Goal: Check status: Check status

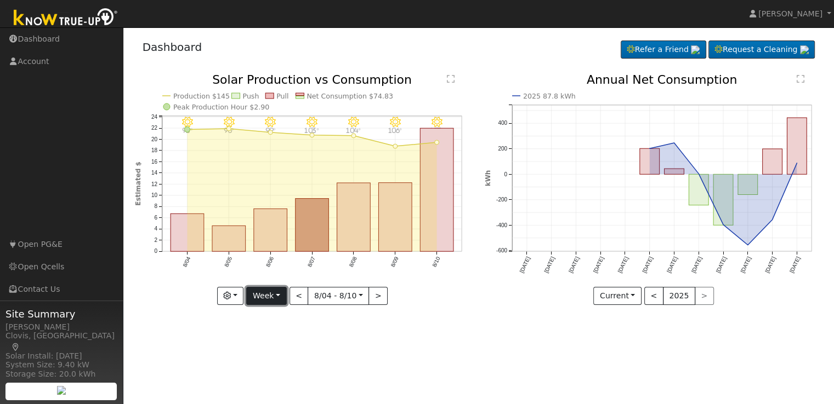
click at [281, 299] on button "Week" at bounding box center [266, 296] width 40 height 19
click at [276, 319] on link "Day" at bounding box center [285, 318] width 76 height 15
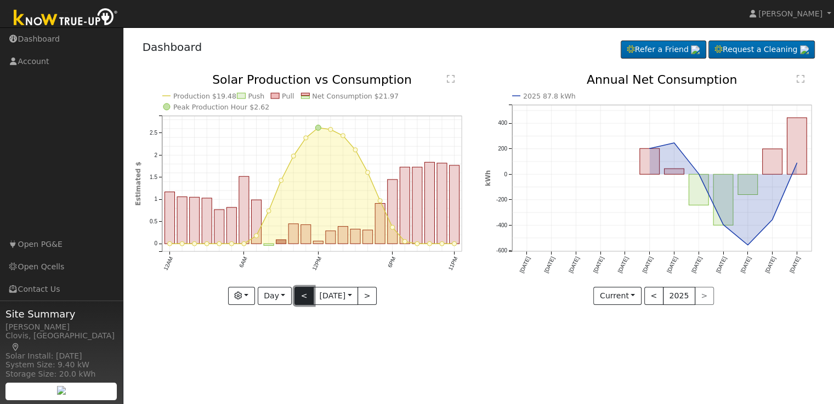
click at [305, 294] on button "<" at bounding box center [303, 296] width 19 height 19
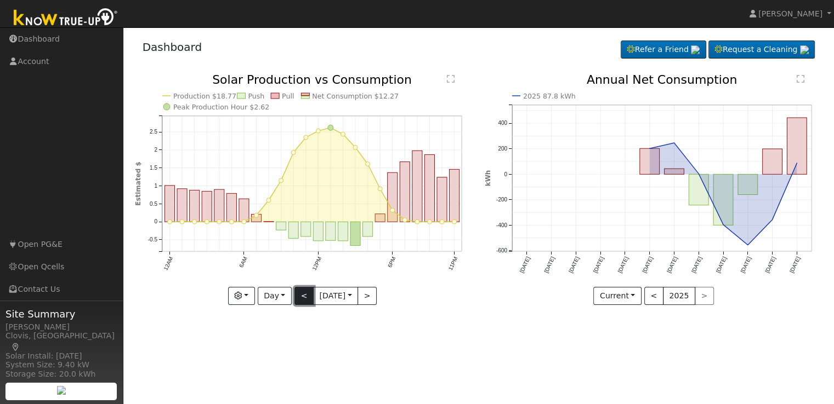
click at [305, 294] on button "<" at bounding box center [303, 296] width 19 height 19
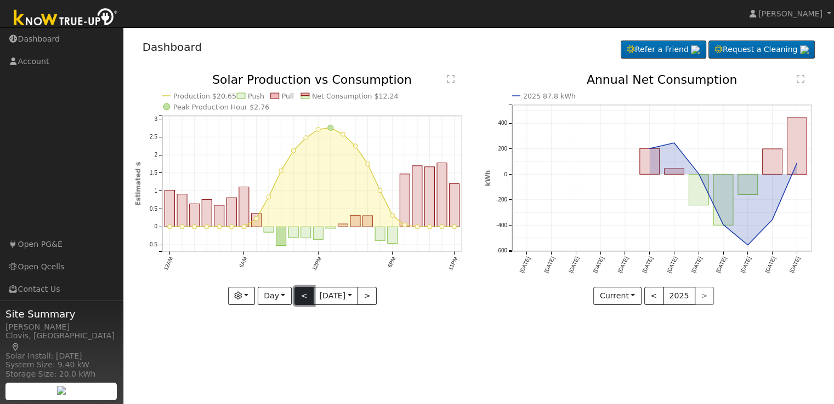
click at [305, 294] on button "<" at bounding box center [303, 296] width 19 height 19
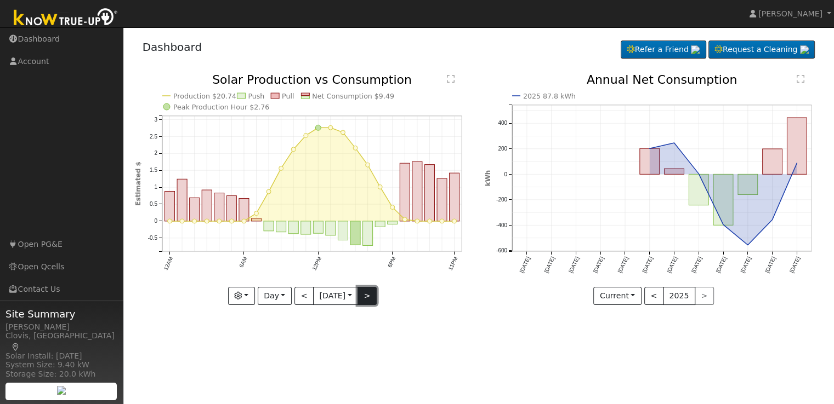
click at [365, 295] on button ">" at bounding box center [366, 296] width 19 height 19
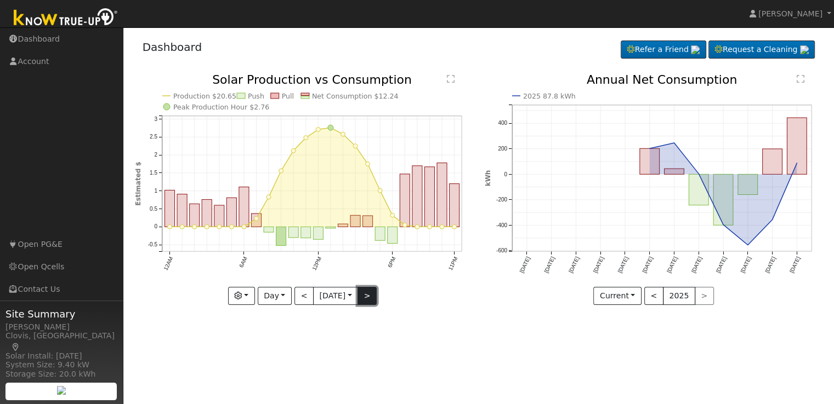
click at [365, 295] on button ">" at bounding box center [366, 296] width 19 height 19
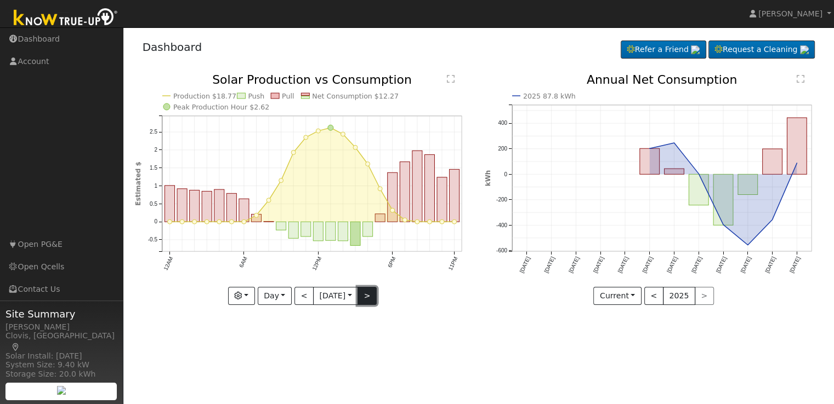
click at [365, 295] on button ">" at bounding box center [366, 296] width 19 height 19
type input "[DATE]"
